Goal: Task Accomplishment & Management: Use online tool/utility

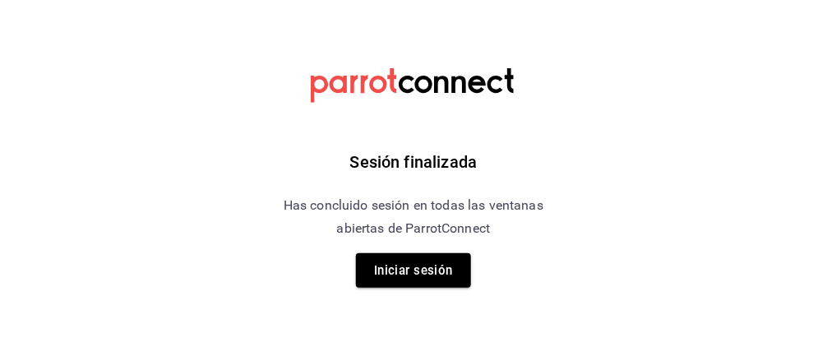
click at [434, 265] on button "Iniciar sesión" at bounding box center [413, 270] width 115 height 35
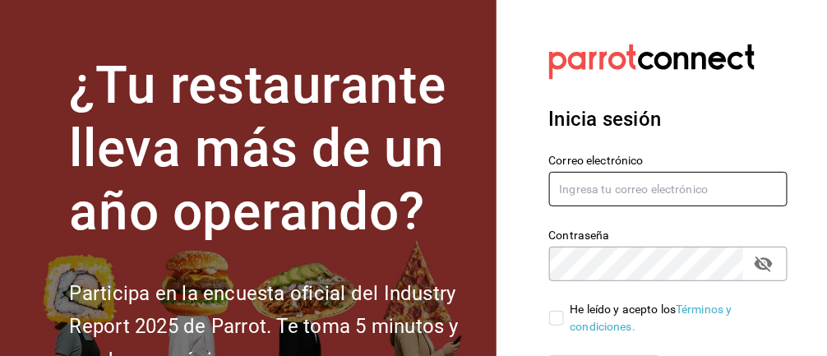
click at [653, 190] on input "text" at bounding box center [668, 189] width 239 height 35
click at [634, 203] on input "text" at bounding box center [668, 189] width 239 height 35
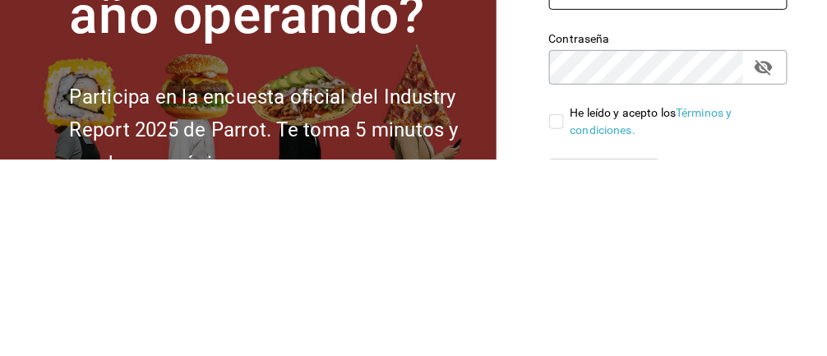
type input "[EMAIL_ADDRESS][DOMAIN_NAME]"
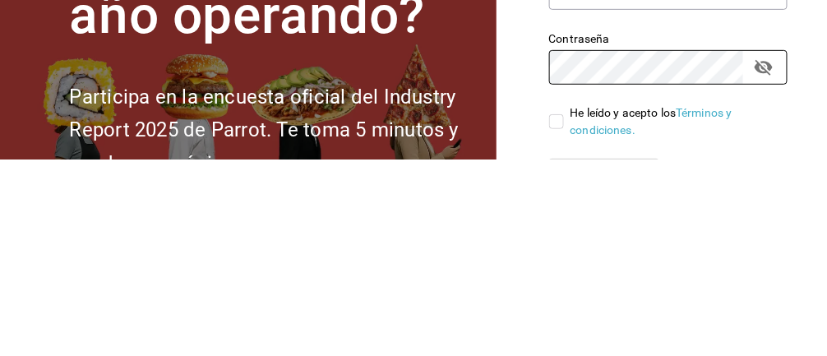
click at [772, 256] on icon "passwordField" at bounding box center [764, 264] width 20 height 20
click at [754, 263] on icon "passwordField" at bounding box center [764, 264] width 20 height 20
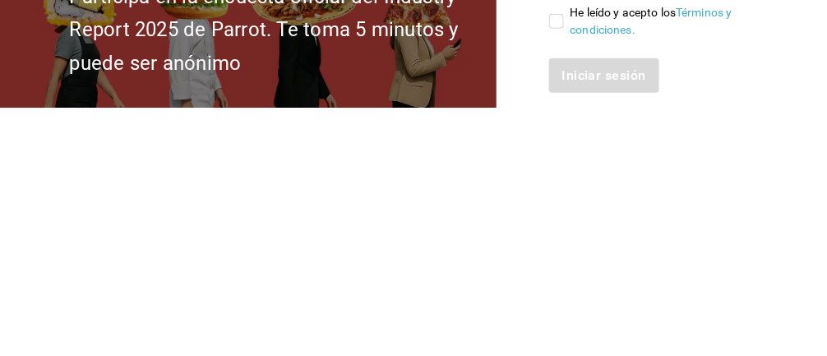
click at [555, 264] on input "He leído y acepto los Términos y condiciones." at bounding box center [556, 269] width 15 height 15
checkbox input "true"
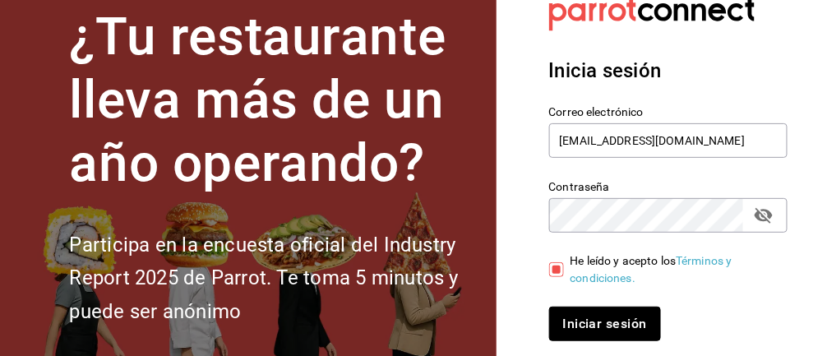
click at [597, 328] on button "Iniciar sesión" at bounding box center [605, 323] width 112 height 35
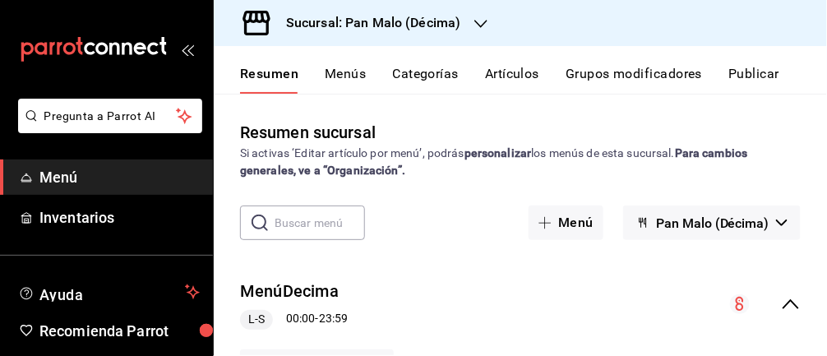
click at [126, 219] on span "Inventarios" at bounding box center [119, 217] width 160 height 22
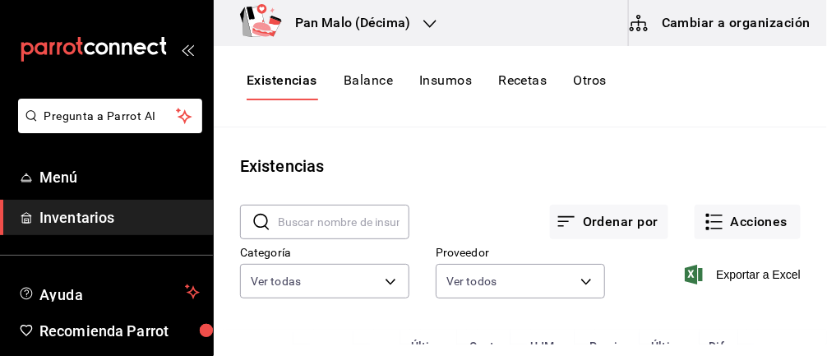
click at [734, 205] on button "Acciones" at bounding box center [747, 222] width 106 height 35
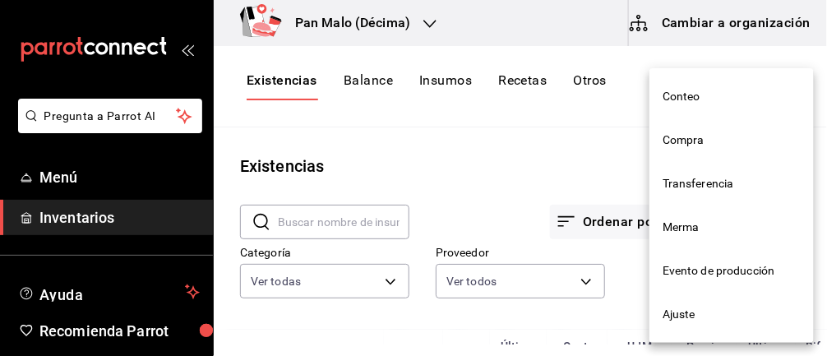
click at [707, 222] on span "Merma" at bounding box center [731, 227] width 138 height 17
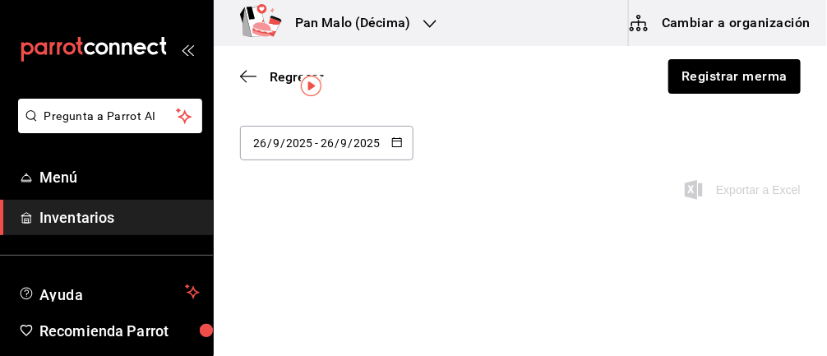
scroll to position [46, 0]
click at [396, 146] on button "button" at bounding box center [397, 143] width 12 height 14
click at [326, 274] on li "Última semana" at bounding box center [317, 268] width 155 height 37
type input "2025-09-21"
type input "21"
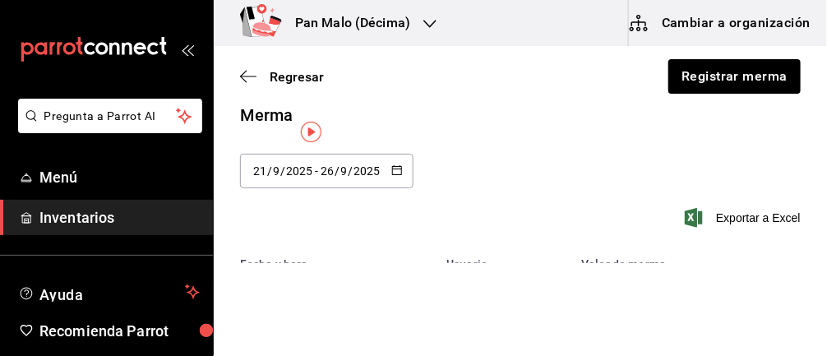
scroll to position [0, 0]
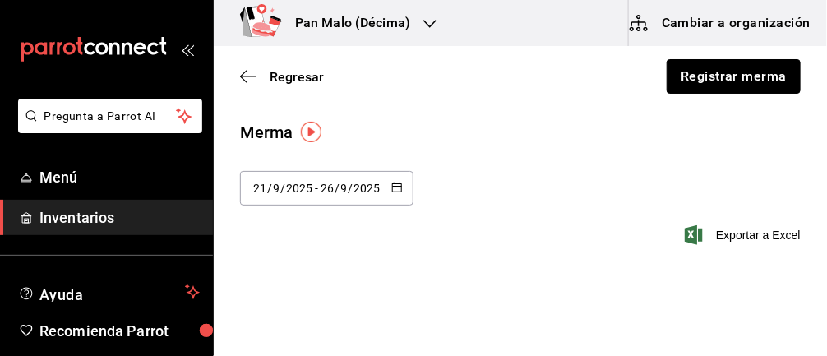
click at [740, 74] on button "Registrar merma" at bounding box center [733, 76] width 134 height 35
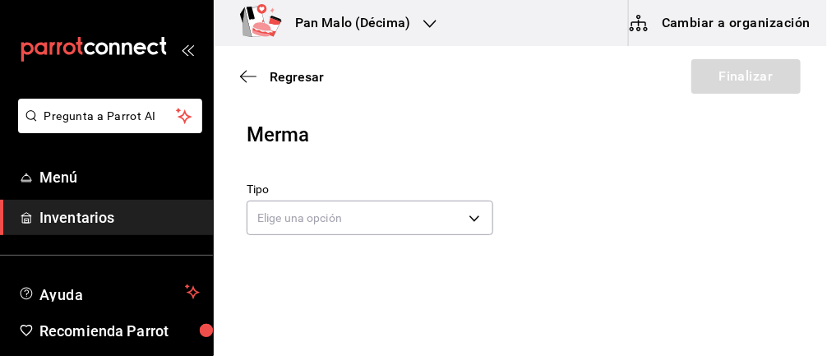
click at [465, 220] on body "Pregunta a Parrot AI Menú Inventarios Ayuda Recomienda Parrot Abril M Espinosa …" at bounding box center [413, 131] width 827 height 263
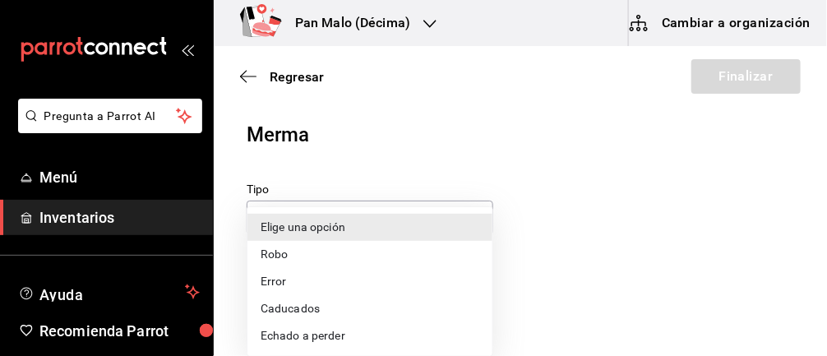
click at [325, 304] on li "Caducados" at bounding box center [369, 308] width 245 height 27
type input "EXPIRED"
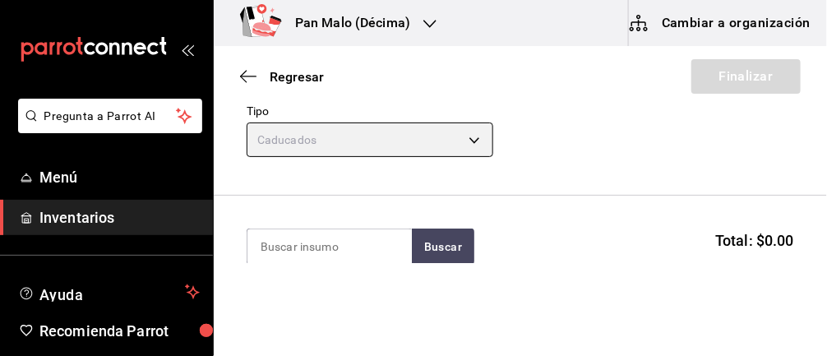
scroll to position [109, 0]
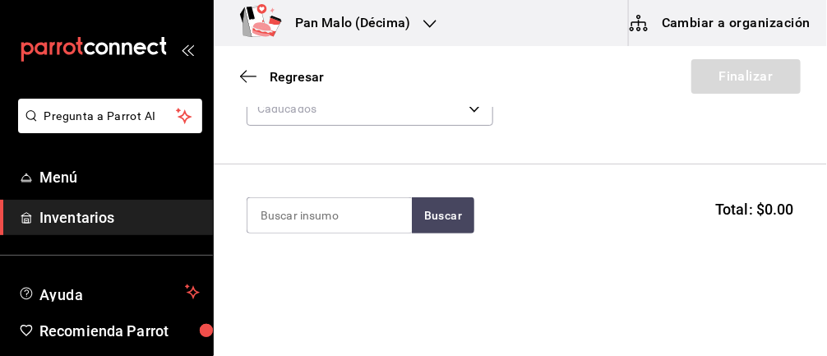
click at [365, 216] on input at bounding box center [329, 215] width 164 height 35
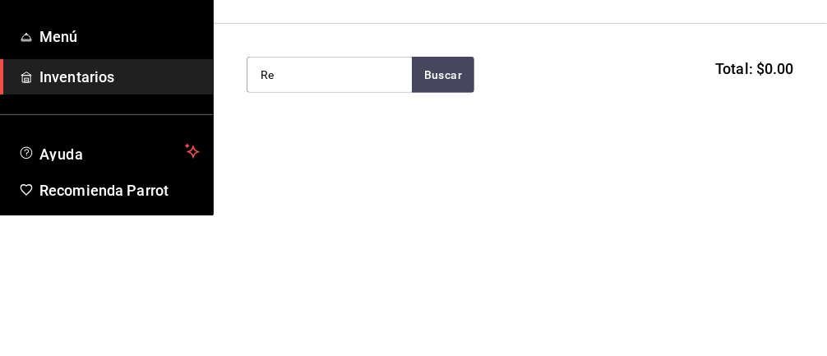
type input "R"
click at [440, 223] on button "Buscar" at bounding box center [443, 215] width 62 height 36
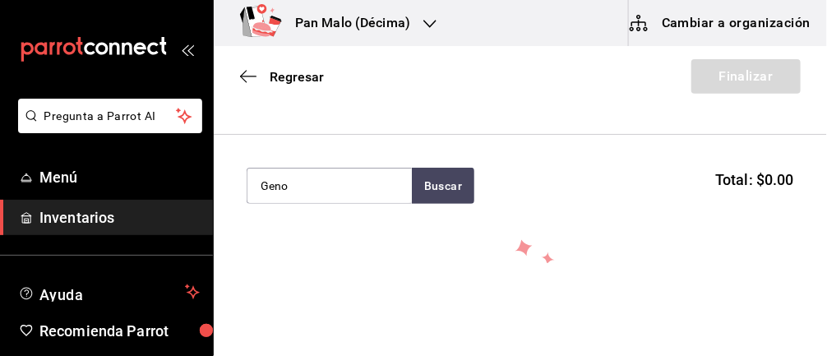
scroll to position [135, 0]
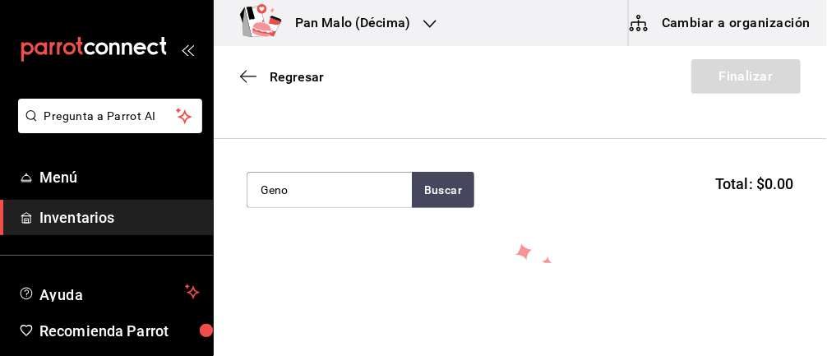
click at [363, 184] on input "Geno" at bounding box center [329, 190] width 164 height 35
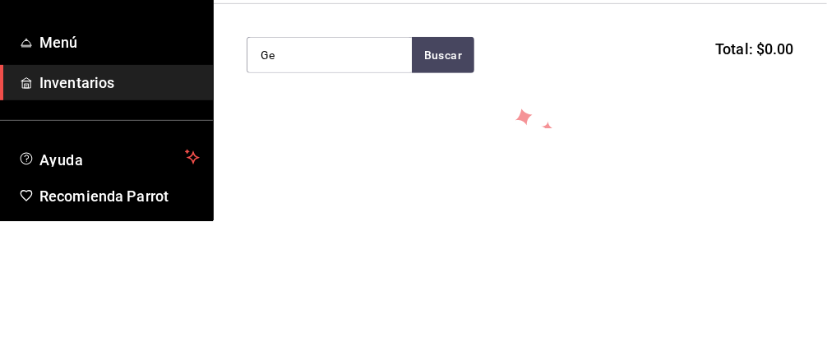
type input "G"
type input "Pastel"
click at [450, 187] on button "Buscar" at bounding box center [443, 190] width 62 height 36
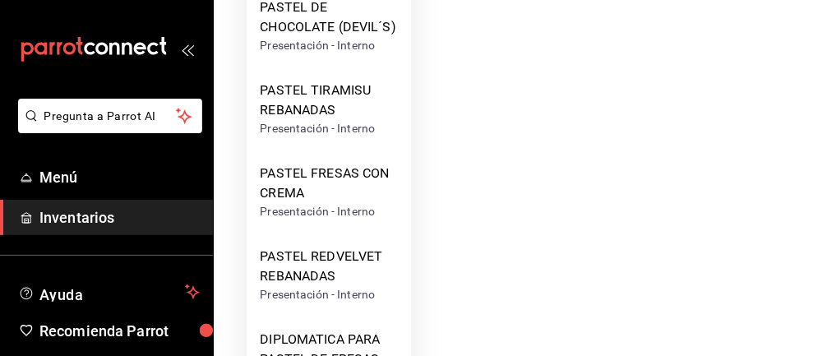
scroll to position [468, 0]
click at [349, 198] on div "PASTEL FRESAS CON CREMA" at bounding box center [329, 183] width 138 height 39
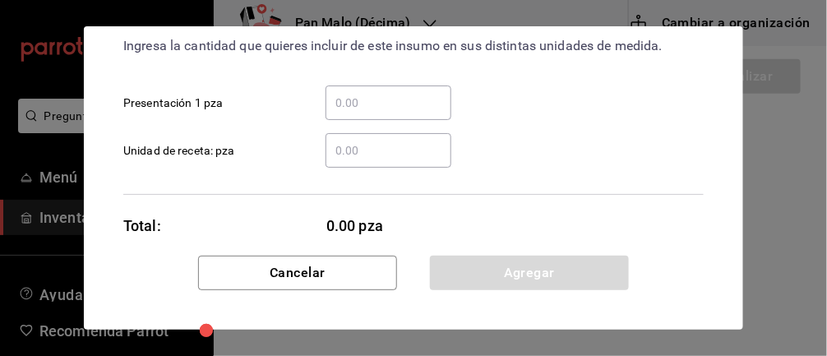
scroll to position [129, 0]
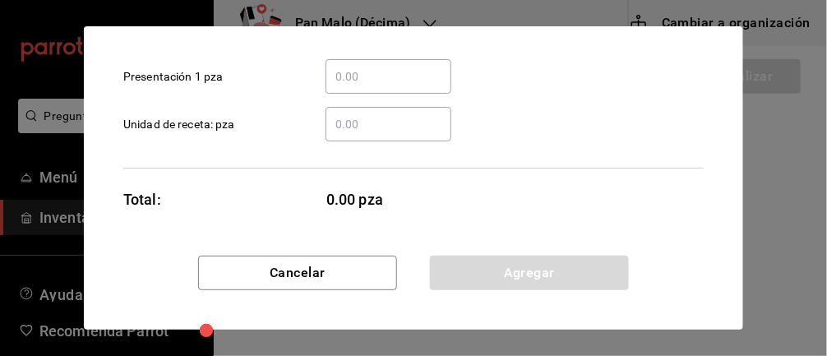
click at [405, 118] on input "​ Unidad de receta: pza" at bounding box center [388, 124] width 126 height 20
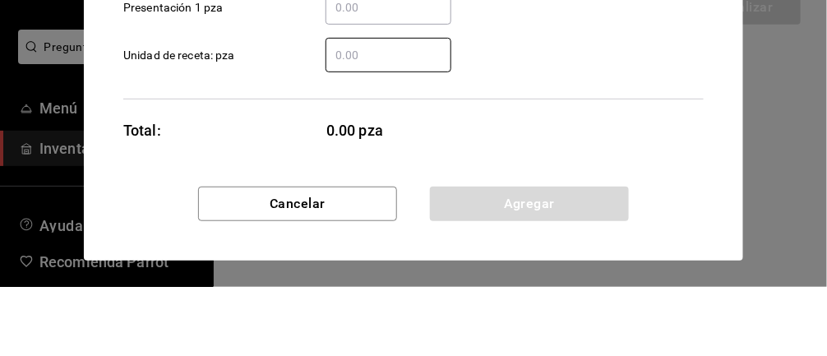
type input "1"
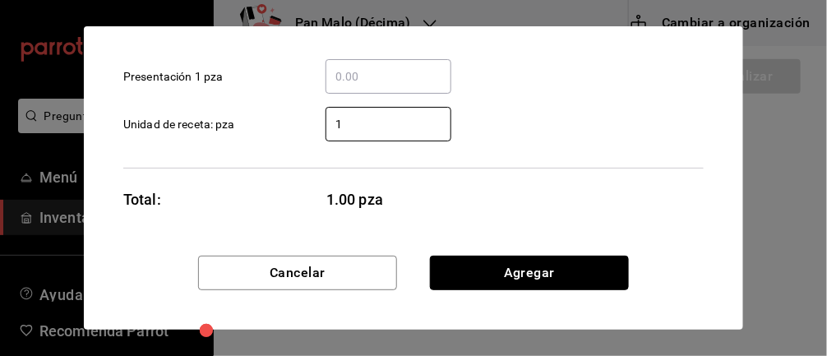
click at [529, 288] on button "Agregar" at bounding box center [529, 273] width 199 height 35
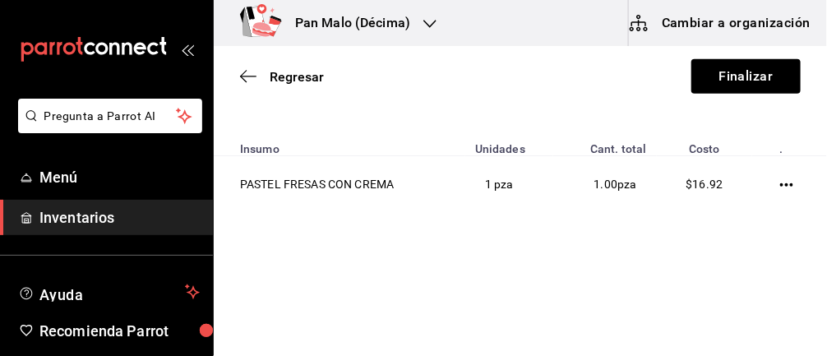
scroll to position [166, 0]
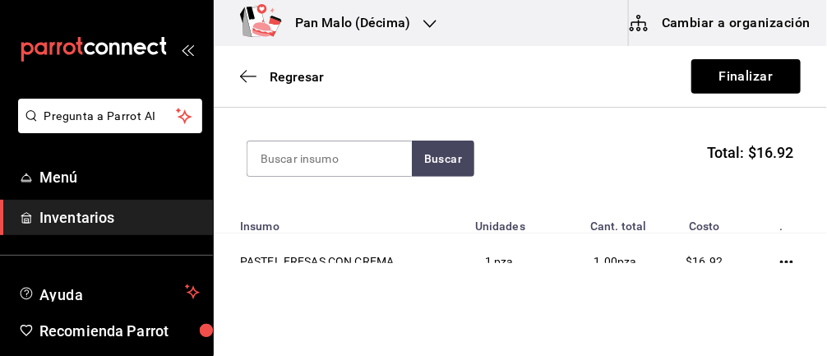
click at [364, 159] on input at bounding box center [329, 158] width 164 height 35
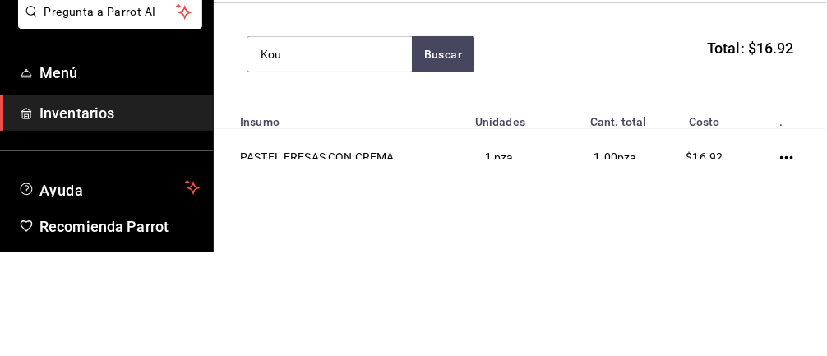
type input "Kou"
click at [451, 154] on button "Buscar" at bounding box center [443, 159] width 62 height 36
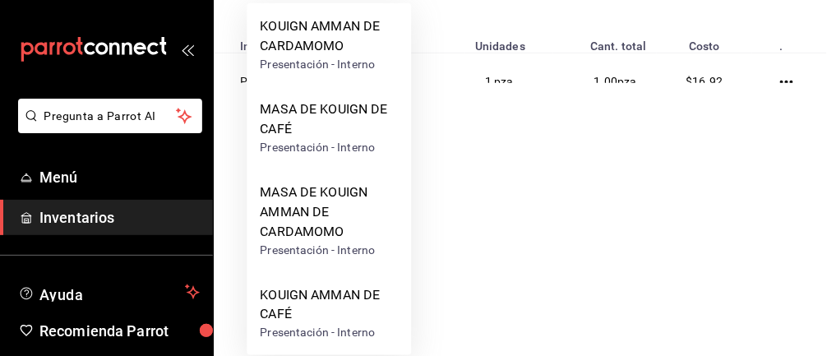
scroll to position [186, 0]
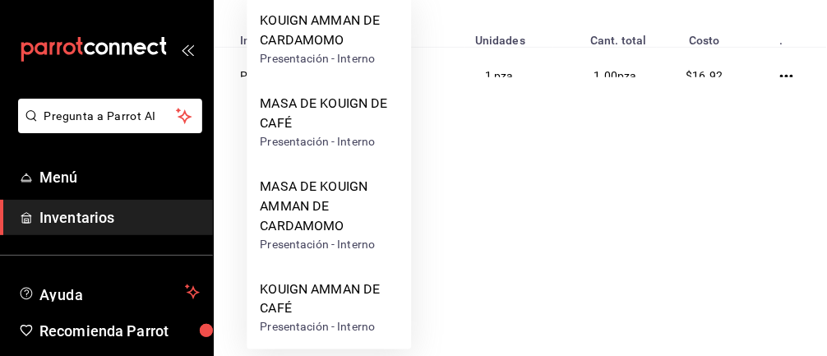
click at [354, 319] on div "Presentación - Interno" at bounding box center [329, 327] width 138 height 17
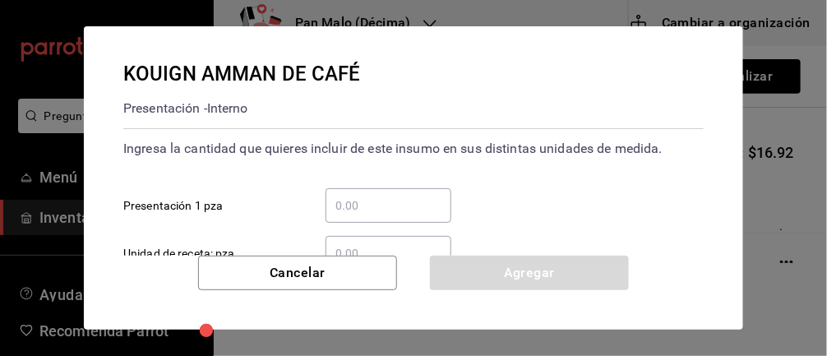
click at [394, 200] on input "​ Presentación 1 pza" at bounding box center [388, 206] width 126 height 20
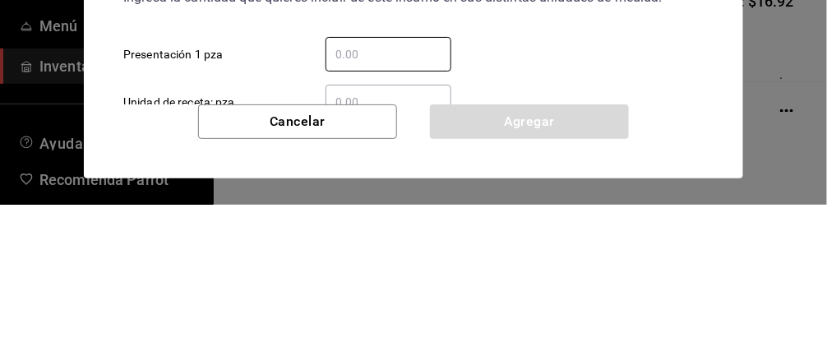
type input "2"
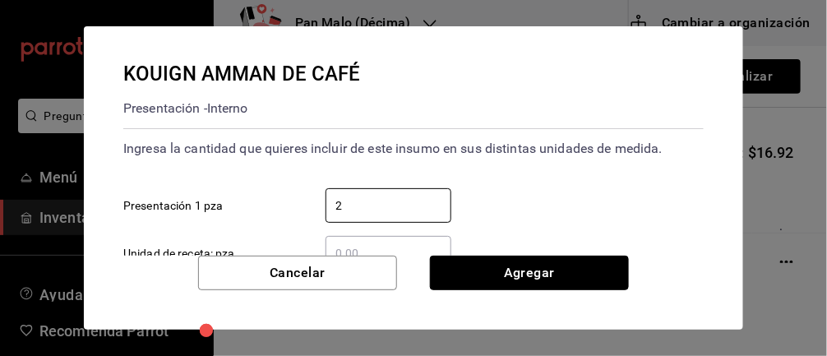
click at [570, 274] on button "Agregar" at bounding box center [529, 273] width 199 height 35
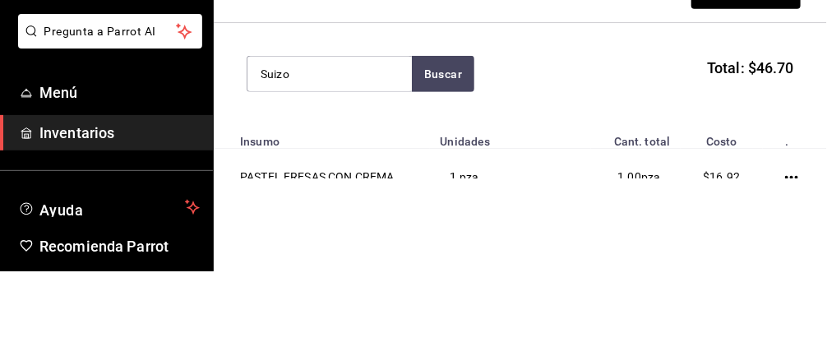
type input "Suizo"
click at [451, 160] on button "Buscar" at bounding box center [443, 159] width 62 height 36
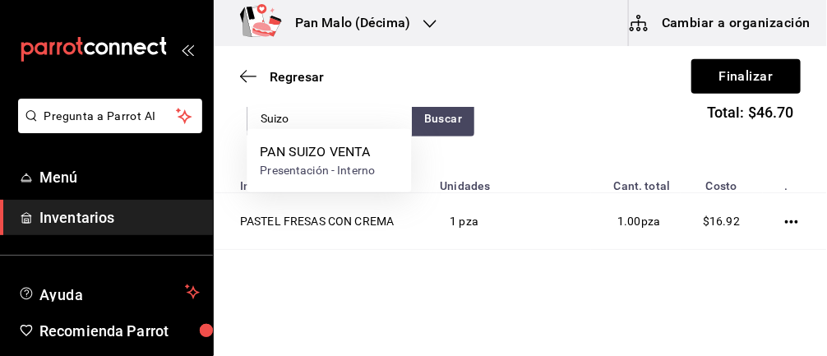
scroll to position [222, 0]
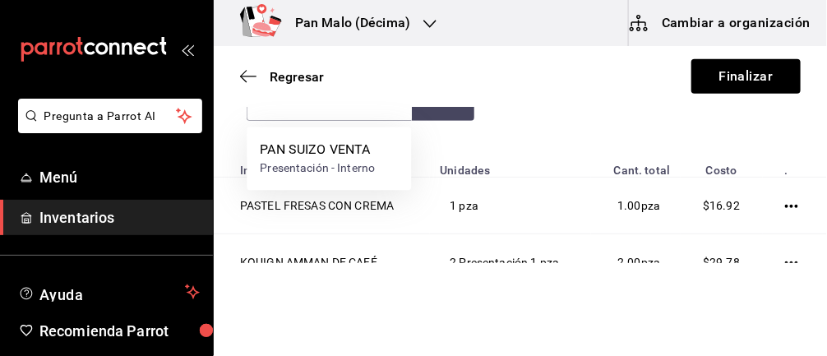
click at [343, 151] on div "PAN SUIZO VENTA" at bounding box center [317, 150] width 115 height 20
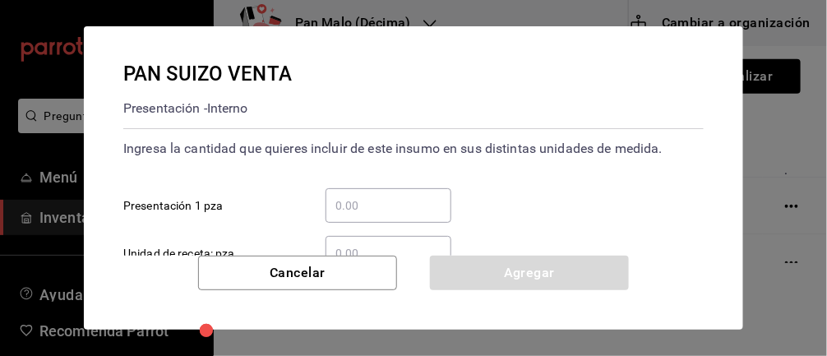
click at [412, 208] on input "​ Presentación 1 pza" at bounding box center [388, 206] width 126 height 20
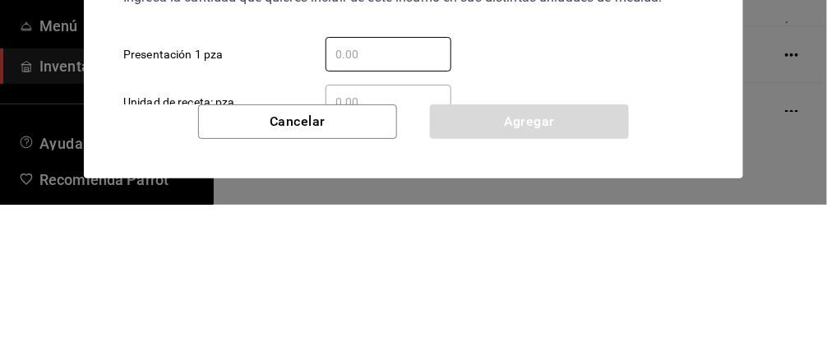
type input "4"
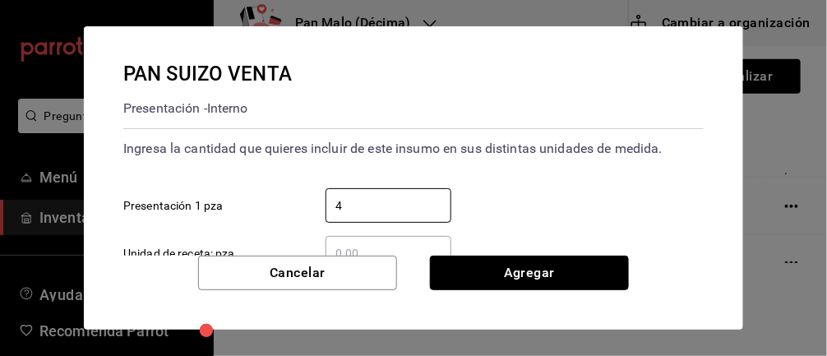
click at [508, 272] on button "Agregar" at bounding box center [529, 273] width 199 height 35
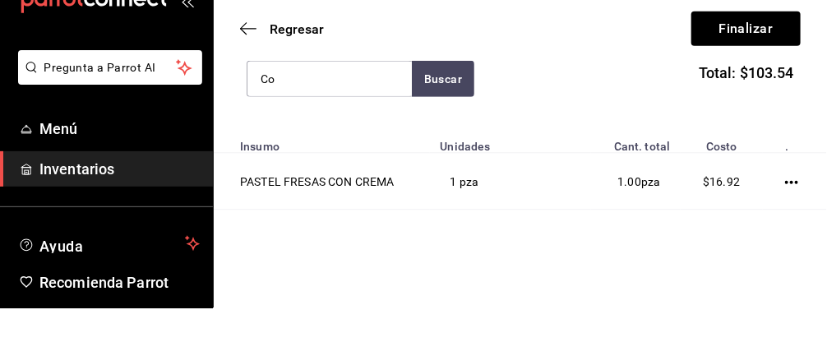
scroll to position [197, 0]
type input "Conch"
click at [449, 132] on button "Buscar" at bounding box center [443, 127] width 62 height 36
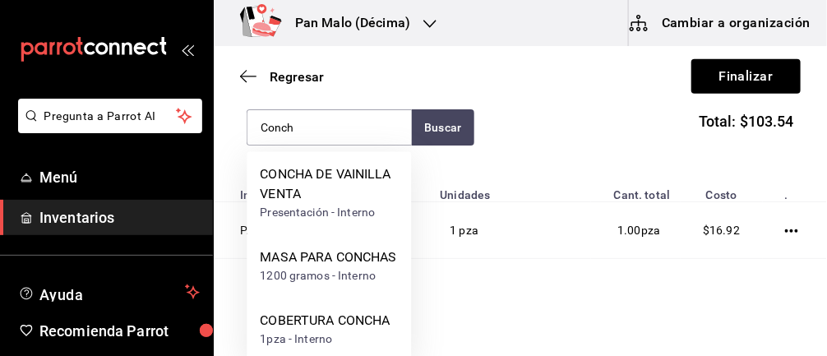
click at [322, 187] on div "CONCHA DE VAINILLA VENTA" at bounding box center [329, 184] width 138 height 39
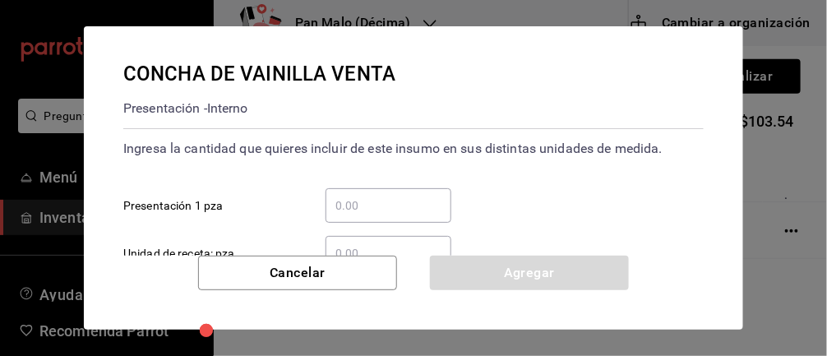
click at [417, 188] on div "​" at bounding box center [388, 205] width 126 height 35
click at [417, 196] on input "​ Presentación 1 pza" at bounding box center [388, 206] width 126 height 20
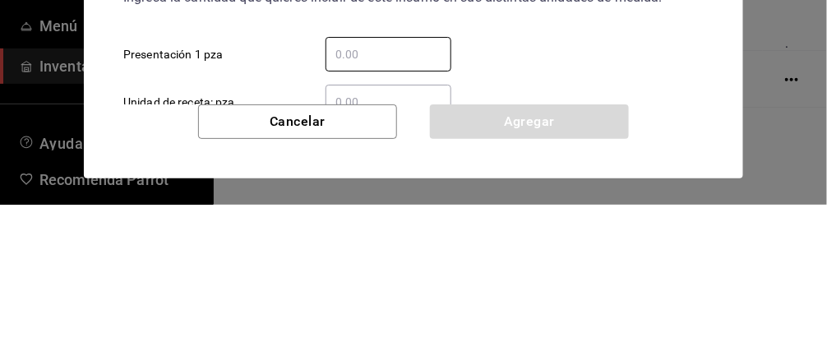
type input "1"
type input "2"
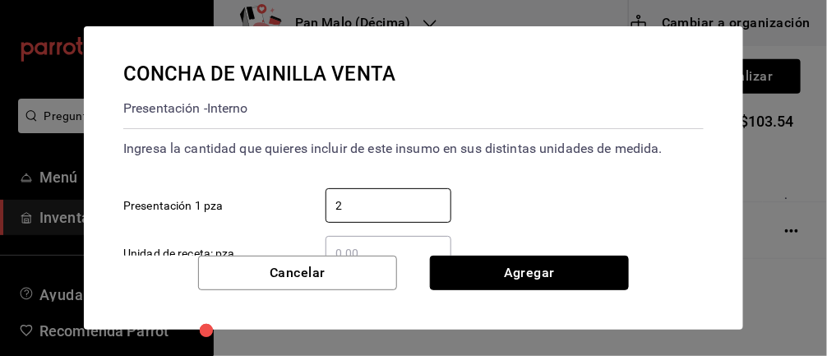
click at [551, 273] on button "Agregar" at bounding box center [529, 273] width 199 height 35
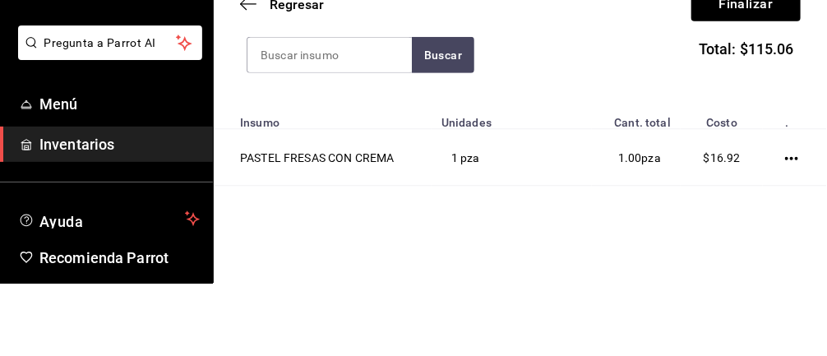
type input "R"
type input "Naranja"
click at [470, 131] on button "Buscar" at bounding box center [443, 127] width 62 height 36
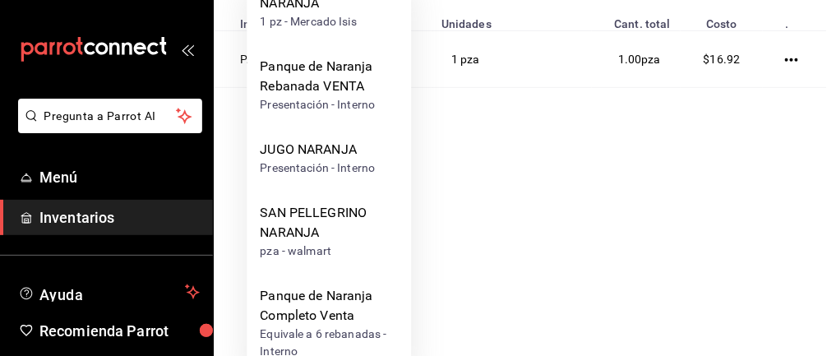
scroll to position [172, 0]
click at [343, 90] on div "Panque de Naranja Rebanada VENTA" at bounding box center [329, 76] width 138 height 39
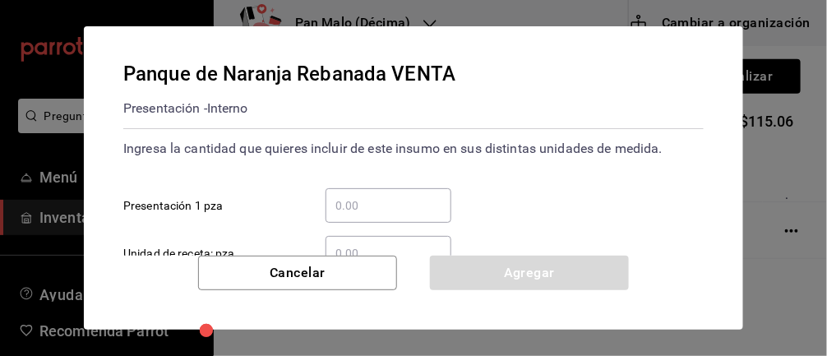
click at [393, 208] on input "​ Presentación 1 pza" at bounding box center [388, 206] width 126 height 20
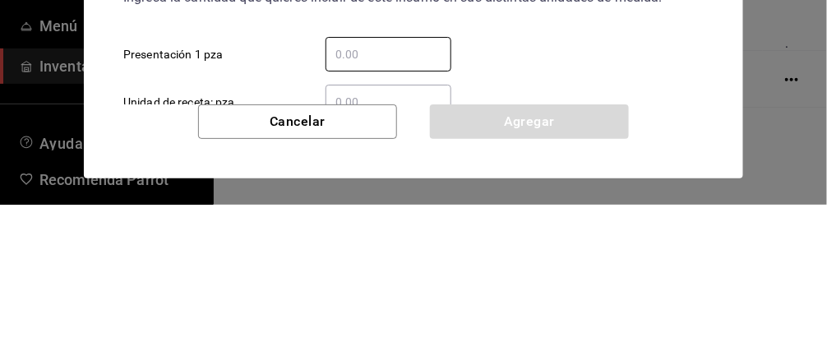
type input "1"
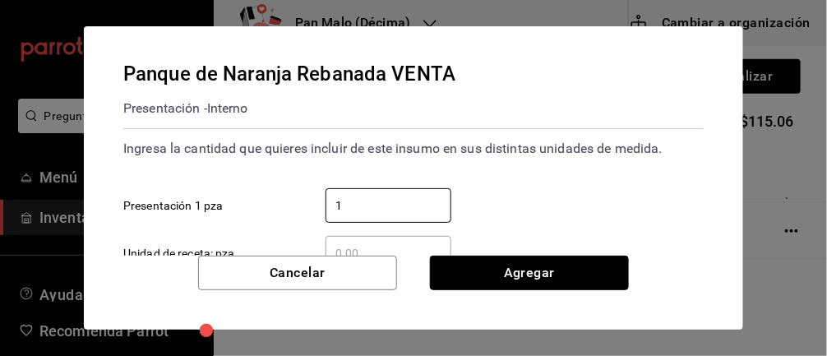
click at [627, 273] on button "Agregar" at bounding box center [529, 273] width 199 height 35
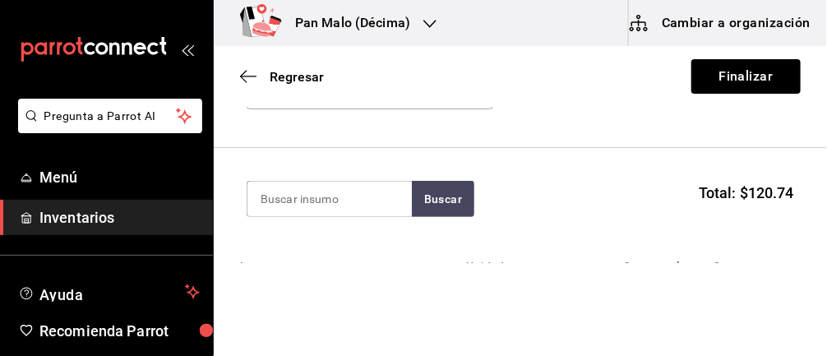
scroll to position [133, 0]
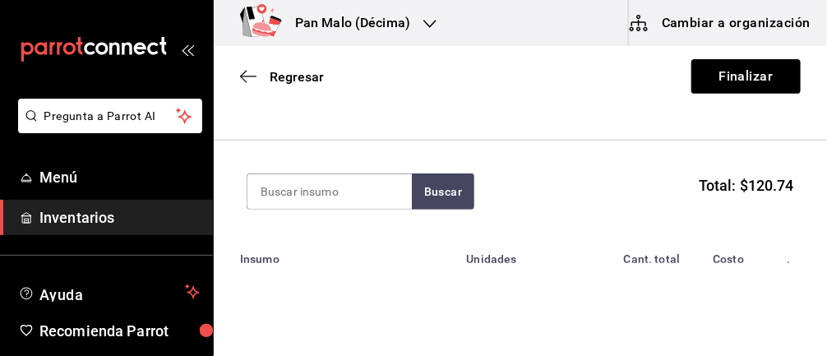
click at [339, 196] on input at bounding box center [329, 191] width 164 height 35
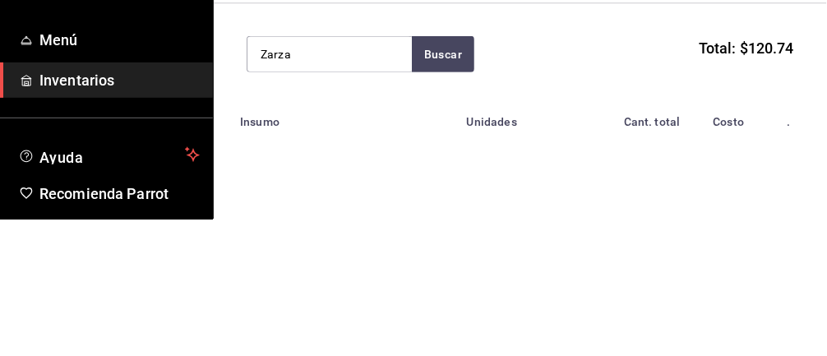
type input "Zarza"
click at [449, 200] on button "Buscar" at bounding box center [443, 191] width 62 height 36
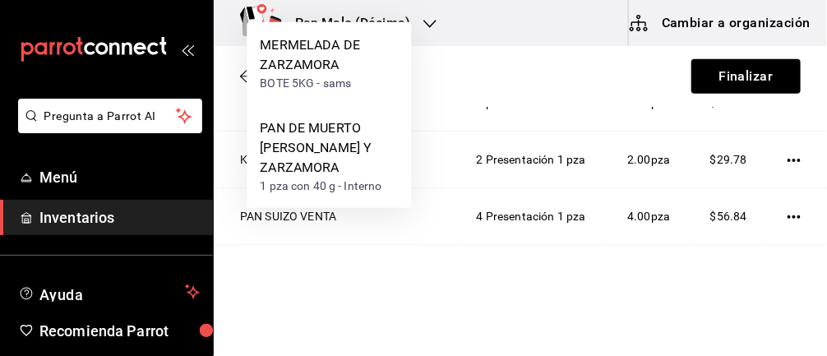
scroll to position [329, 0]
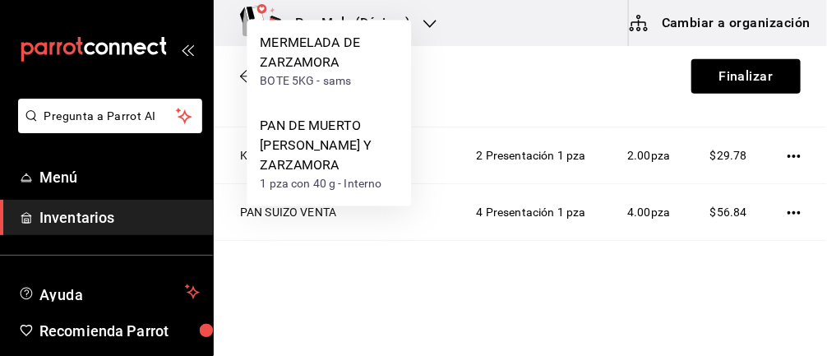
click at [353, 154] on div "PAN DE MUERTO QUESO Y ZARZAMORA" at bounding box center [329, 146] width 138 height 59
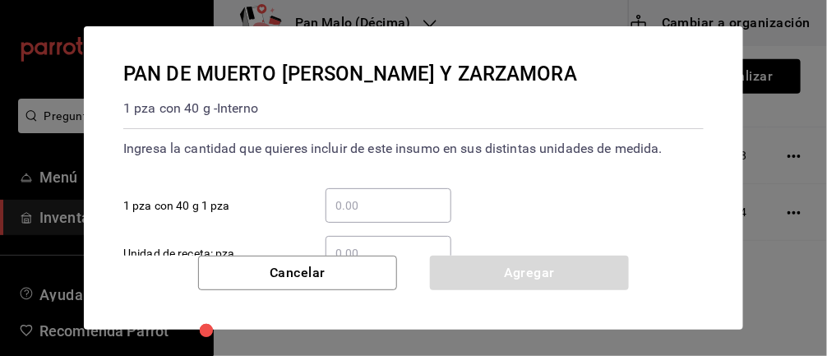
click at [394, 210] on input "​ 1 pza con 40 g 1 pza" at bounding box center [388, 206] width 126 height 20
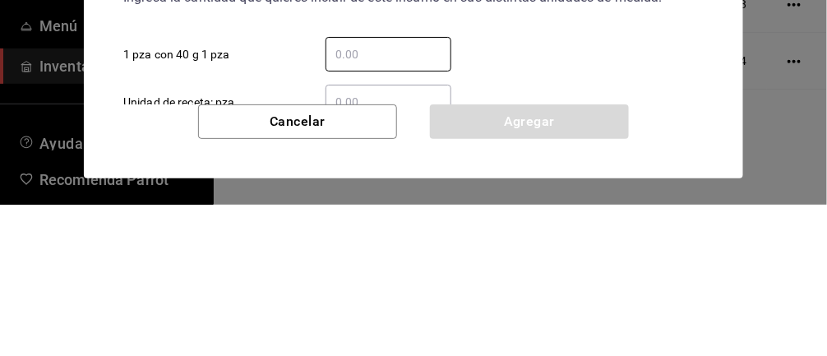
type input "1"
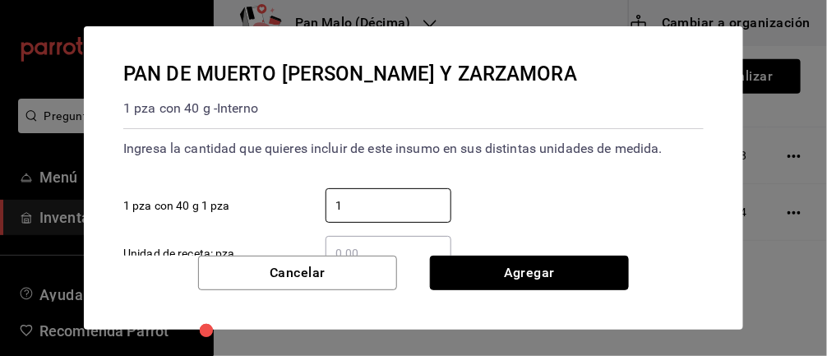
click at [526, 263] on button "Agregar" at bounding box center [529, 273] width 199 height 35
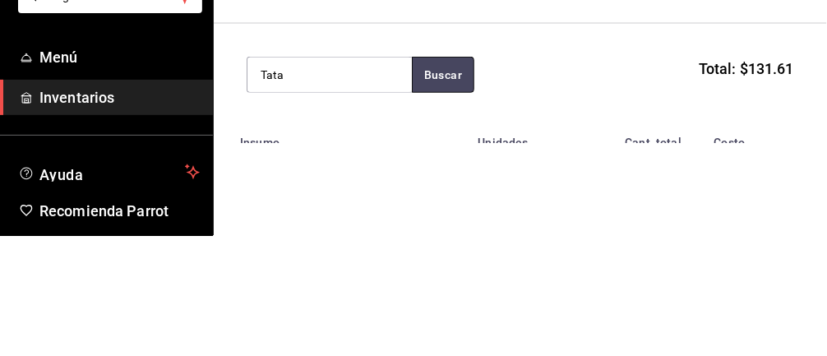
click at [467, 184] on button "Buscar" at bounding box center [443, 195] width 62 height 36
type input "Tarta"
click at [436, 202] on button "Buscar" at bounding box center [443, 195] width 62 height 36
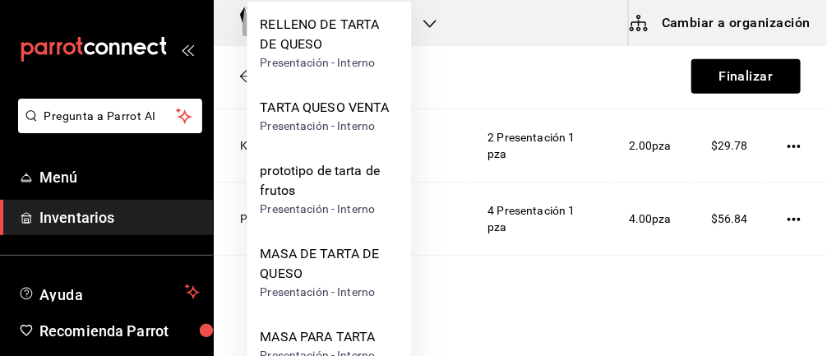
scroll to position [347, 0]
click at [318, 123] on div "Presentación - Interno" at bounding box center [324, 126] width 129 height 17
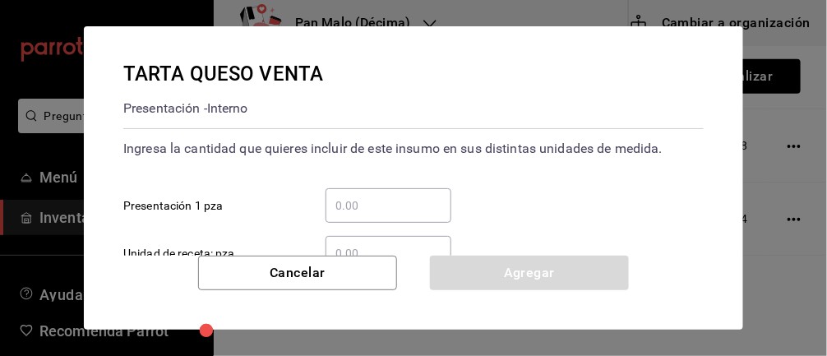
click at [393, 198] on input "​ Presentación 1 pza" at bounding box center [388, 206] width 126 height 20
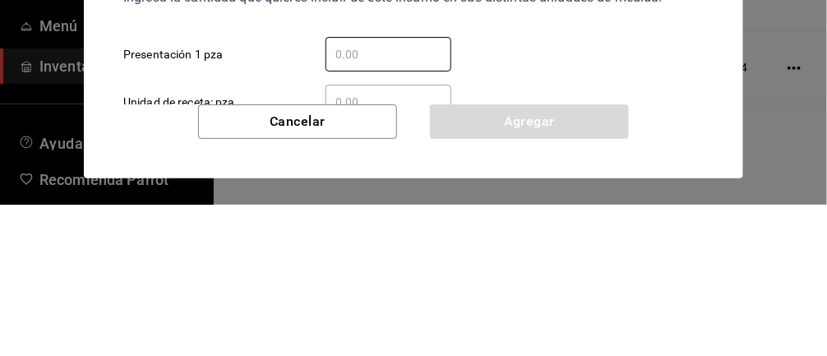
type input "2"
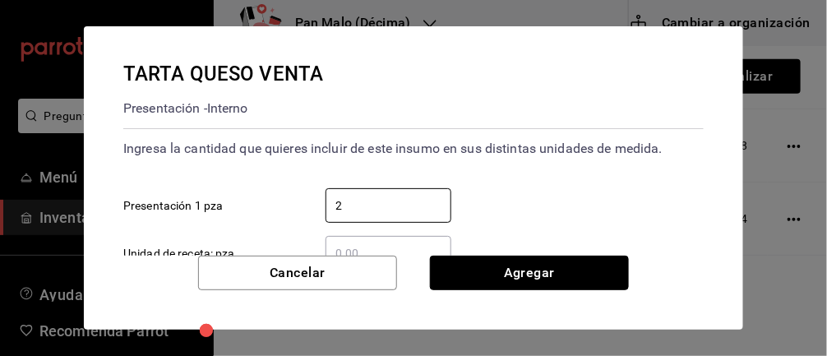
click at [528, 275] on button "Agregar" at bounding box center [529, 273] width 199 height 35
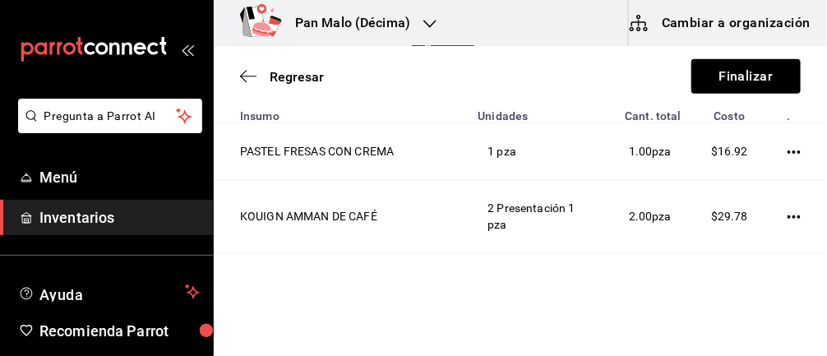
scroll to position [245, 0]
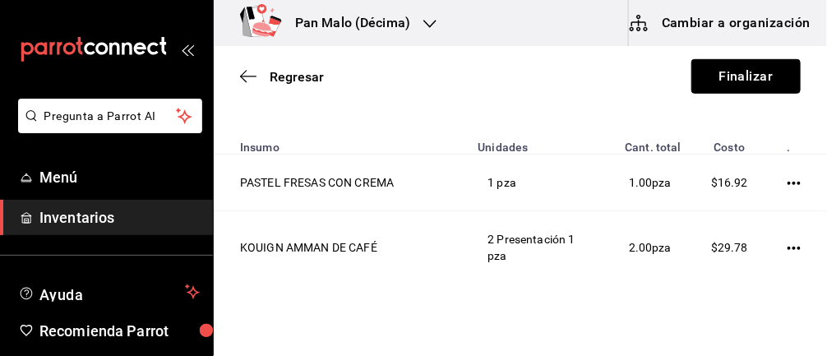
click at [741, 89] on button "Finalizar" at bounding box center [745, 76] width 109 height 35
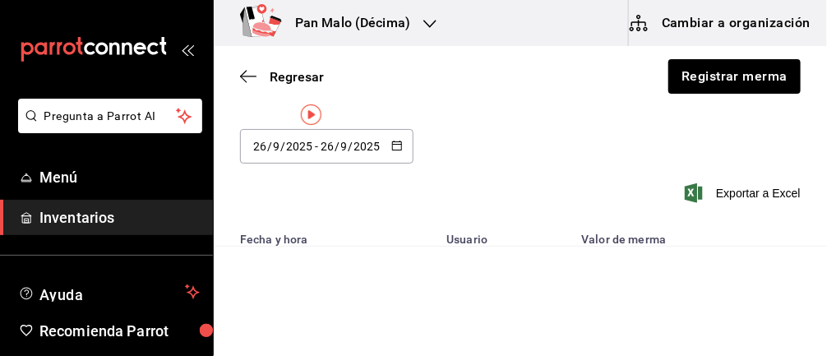
scroll to position [54, 0]
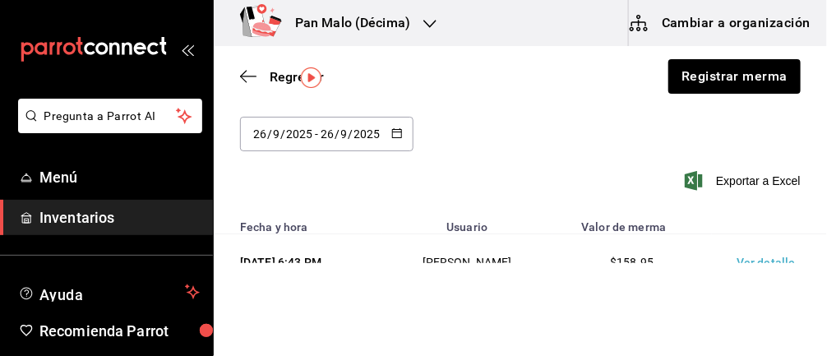
click at [772, 256] on td "Ver detalle" at bounding box center [769, 262] width 115 height 57
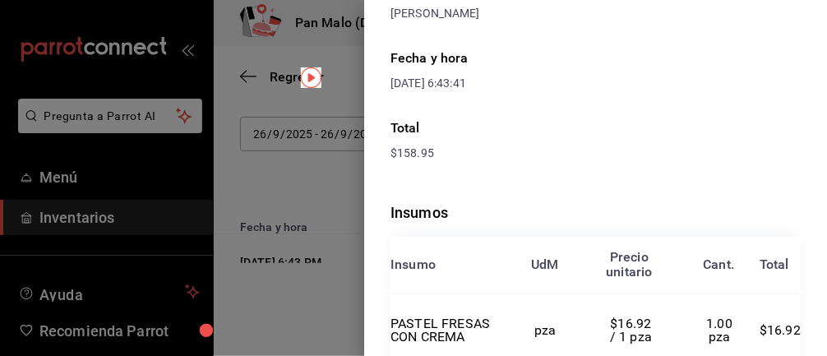
scroll to position [0, 0]
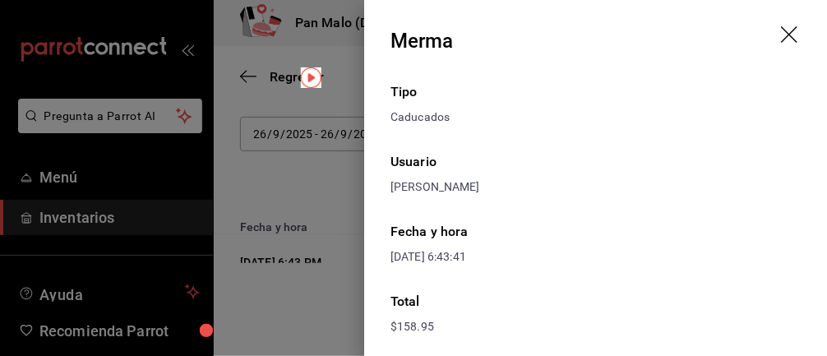
click at [793, 38] on icon "drag" at bounding box center [789, 34] width 16 height 16
